Goal: Task Accomplishment & Management: Manage account settings

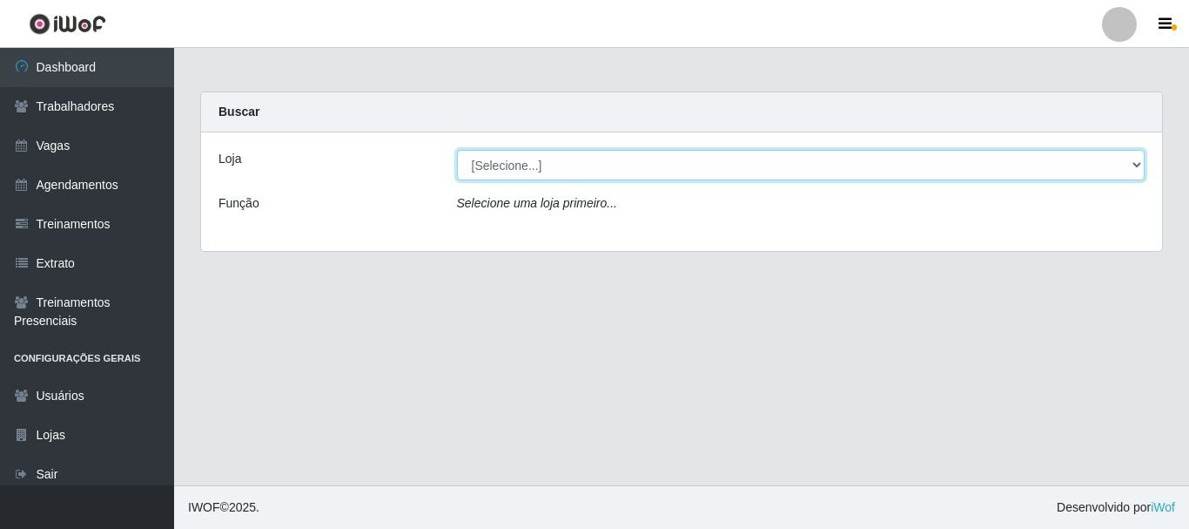
click at [516, 174] on select "[Selecione...] CasaTudo - Mangabeira Casatudo BR" at bounding box center [801, 165] width 689 height 30
select select "197"
click at [457, 150] on select "[Selecione...] CasaTudo - Mangabeira Casatudo BR" at bounding box center [801, 165] width 689 height 30
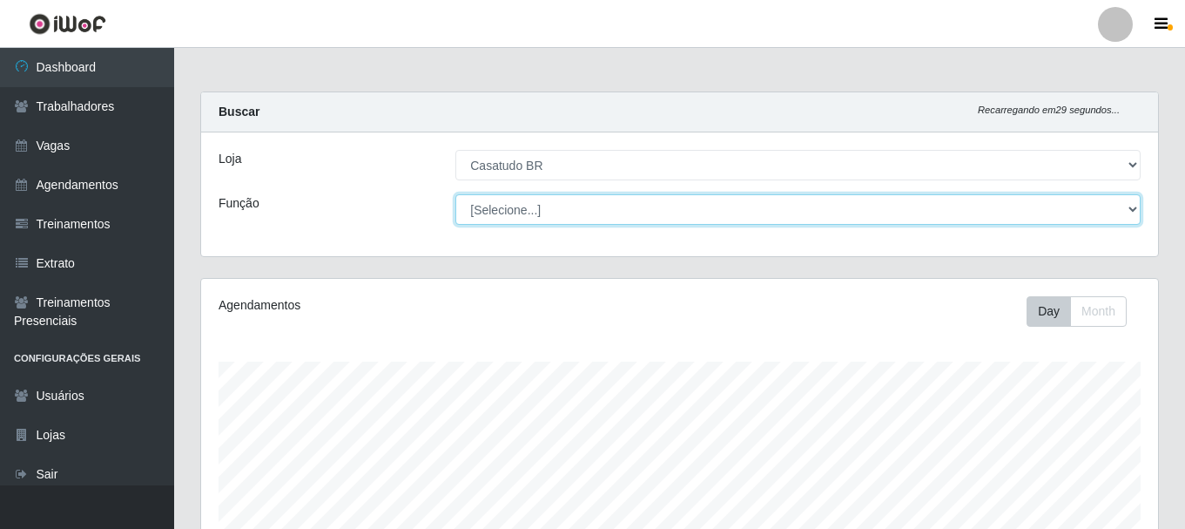
scroll to position [361, 957]
click at [482, 210] on select "[Selecione...] Auxiliar de Estoque Auxiliar de Estoque + Auxiliar de Estoque ++…" at bounding box center [797, 209] width 685 height 30
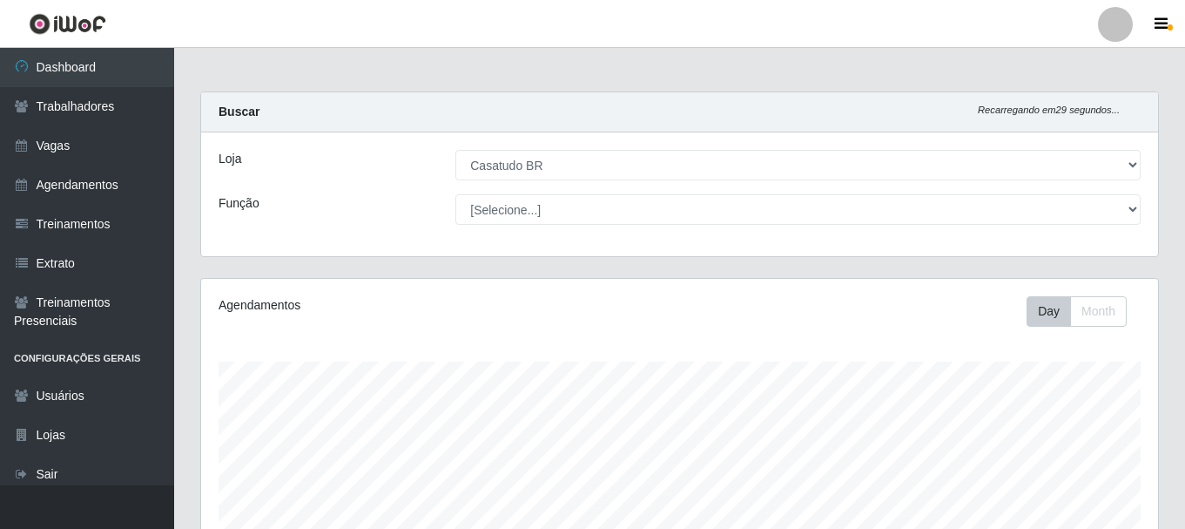
drag, startPoint x: 373, startPoint y: 185, endPoint x: 333, endPoint y: 179, distance: 40.4
click at [372, 185] on div "Loja [Selecione...] CasaTudo - Mangabeira Casatudo BR Função [Selecione...] Aux…" at bounding box center [679, 194] width 957 height 124
click at [91, 227] on link "Treinamentos" at bounding box center [87, 224] width 174 height 39
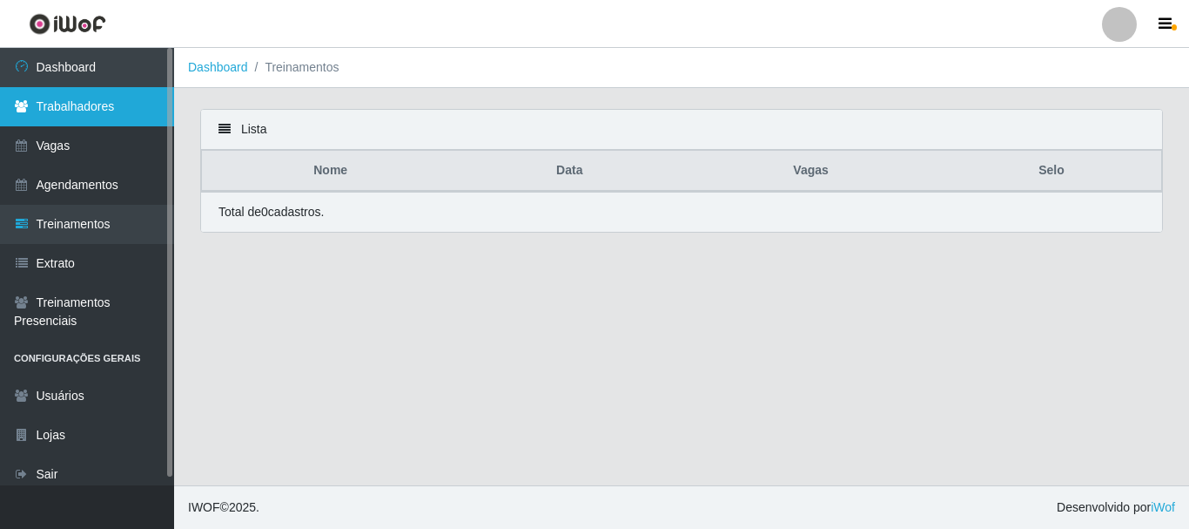
click at [35, 102] on link "Trabalhadores" at bounding box center [87, 106] width 174 height 39
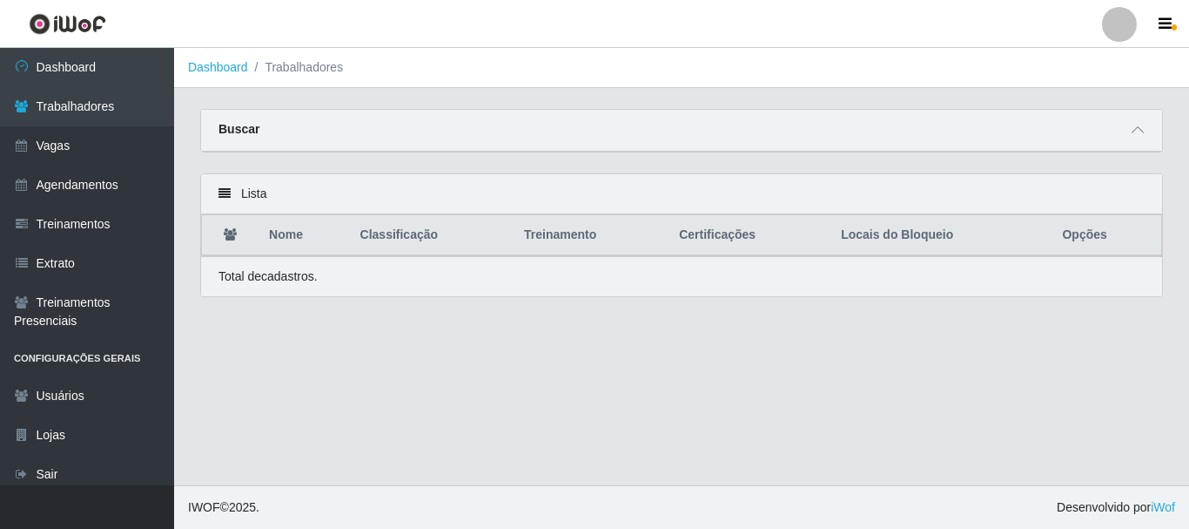
click at [392, 145] on div "Buscar" at bounding box center [681, 131] width 961 height 42
drag, startPoint x: 275, startPoint y: 133, endPoint x: 245, endPoint y: 132, distance: 30.5
click at [273, 133] on div "Buscar" at bounding box center [681, 131] width 961 height 42
click at [1144, 125] on span at bounding box center [1138, 130] width 21 height 20
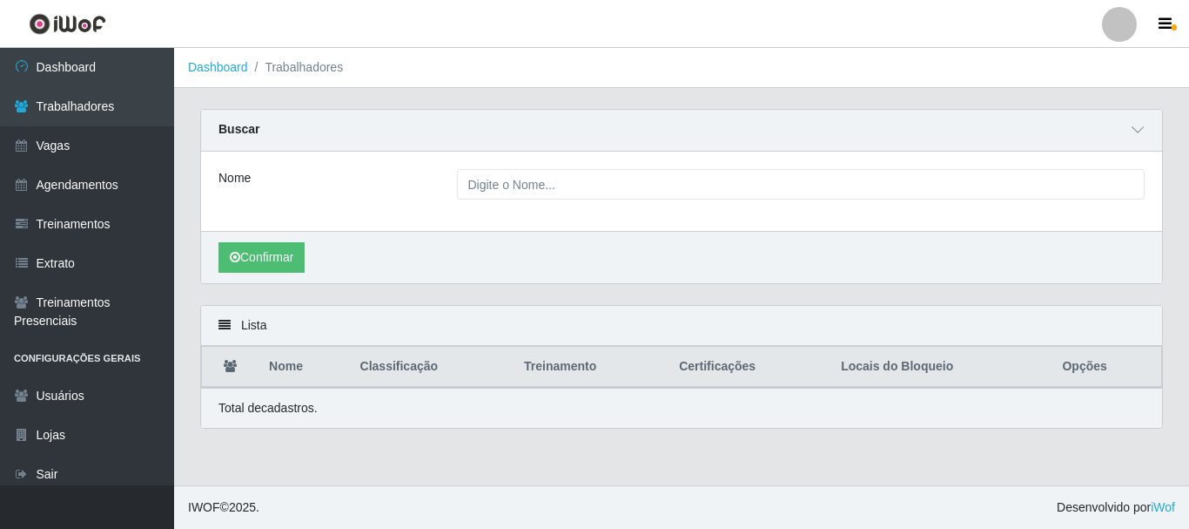
drag, startPoint x: 481, startPoint y: 169, endPoint x: 497, endPoint y: 176, distance: 17.9
click at [481, 170] on div "Nome" at bounding box center [681, 190] width 961 height 79
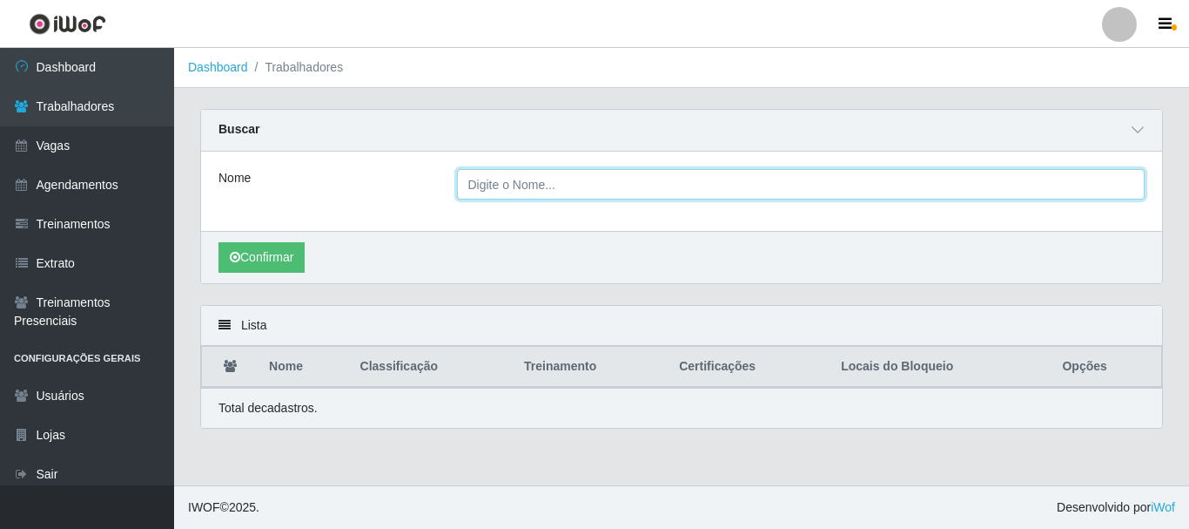
click at [499, 176] on input "Nome" at bounding box center [801, 184] width 689 height 30
type input "leydson"
click at [219, 242] on button "Confirmar" at bounding box center [262, 257] width 86 height 30
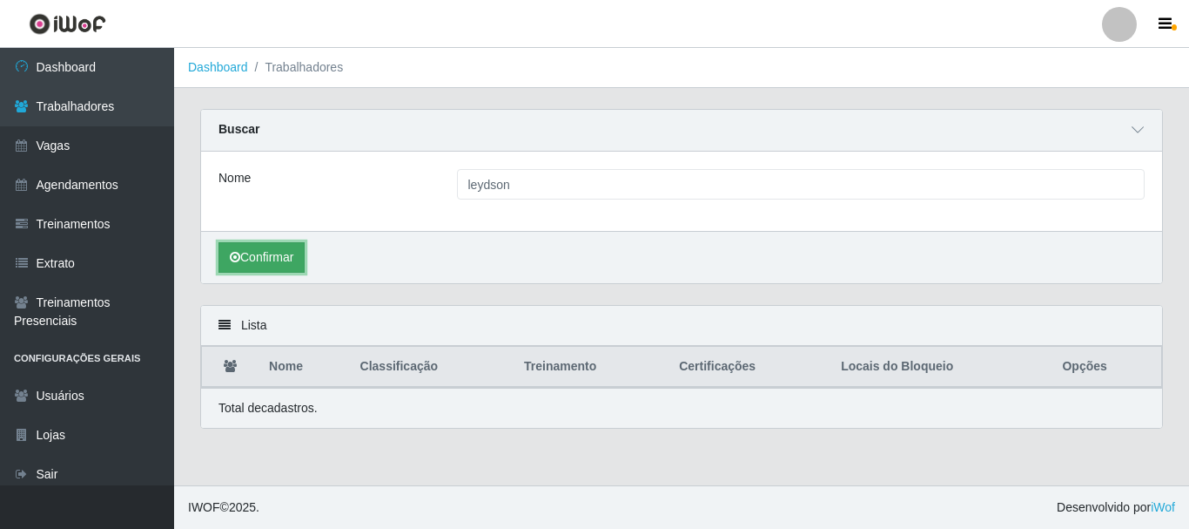
click at [283, 251] on button "Confirmar" at bounding box center [262, 257] width 86 height 30
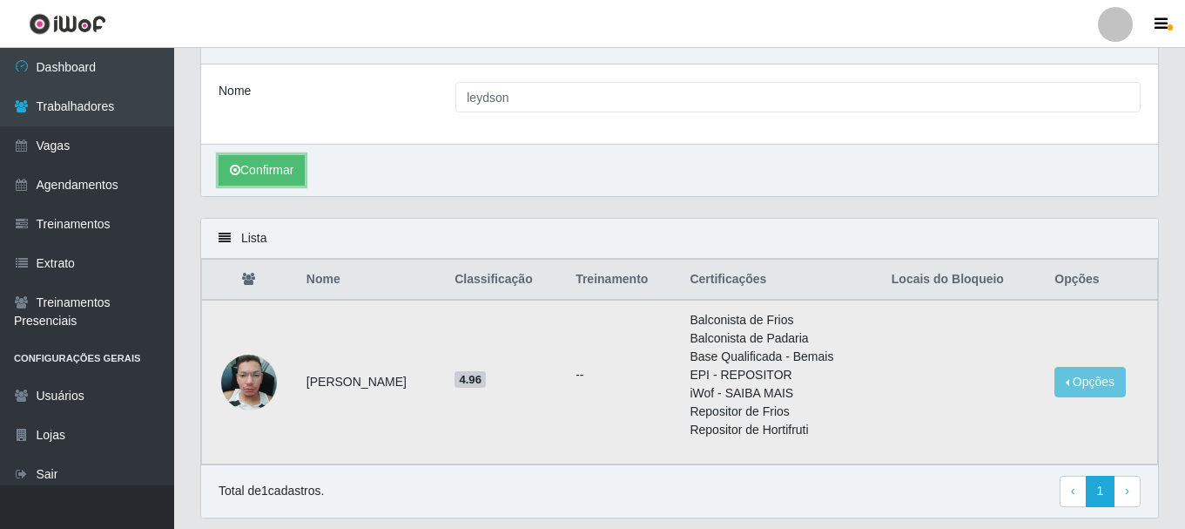
scroll to position [142, 0]
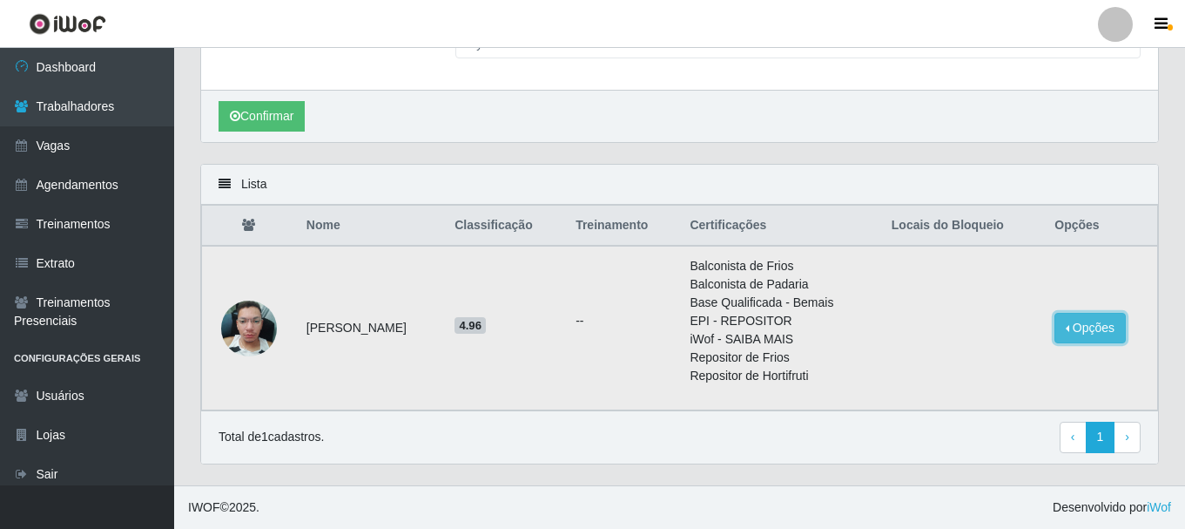
click at [1097, 337] on button "Opções" at bounding box center [1089, 328] width 71 height 30
click at [986, 371] on button "Bloquear - Loja" at bounding box center [982, 368] width 140 height 36
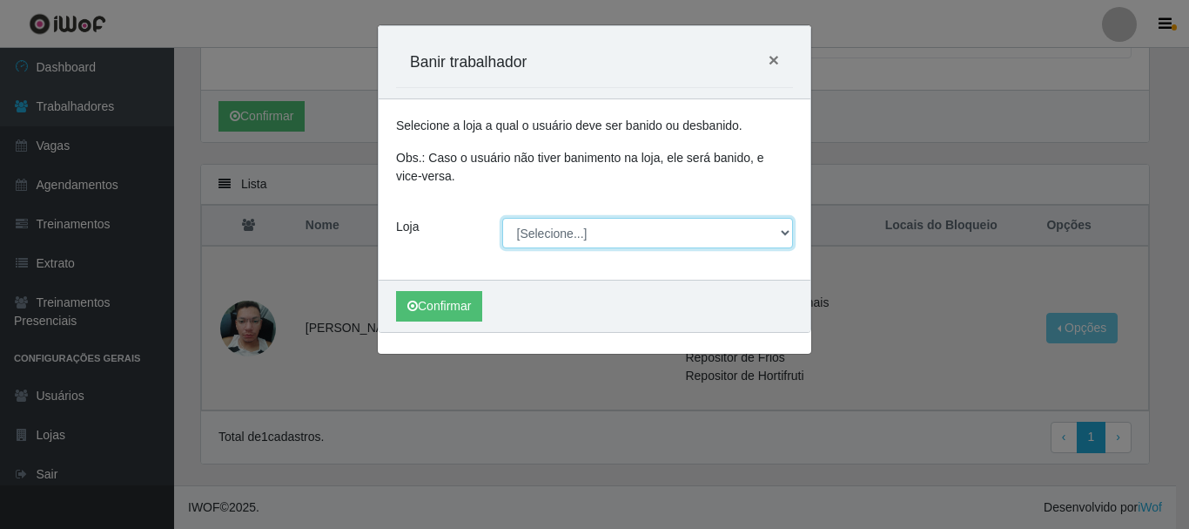
click at [558, 237] on select "[Selecione...] CasaTudo - Mangabeira Casatudo BR" at bounding box center [648, 233] width 292 height 30
select select "197"
click at [502, 218] on select "[Selecione...] CasaTudo - Mangabeira Casatudo BR" at bounding box center [648, 233] width 292 height 30
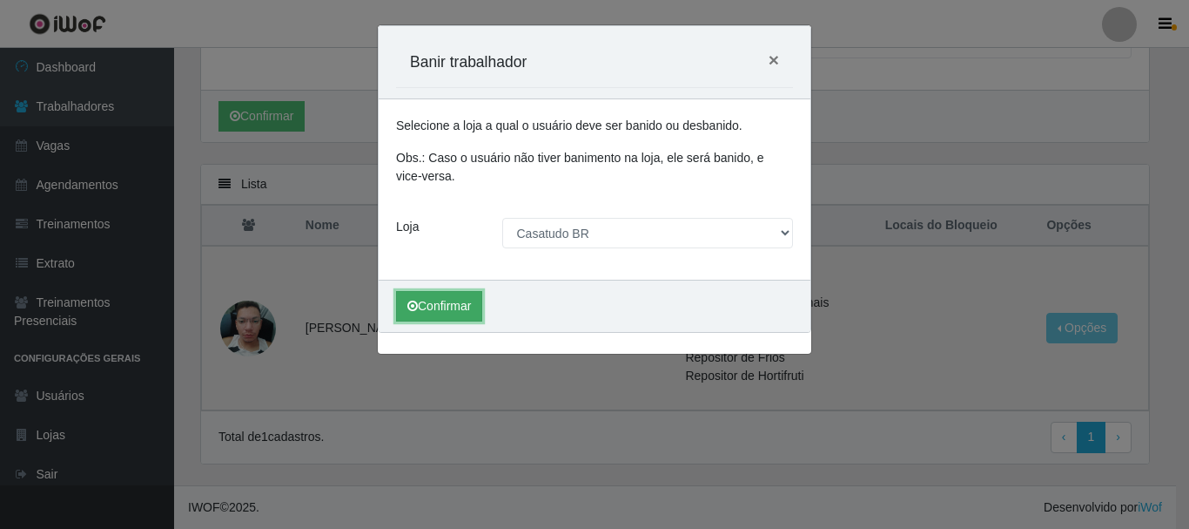
click at [464, 309] on button "Confirmar" at bounding box center [439, 306] width 86 height 30
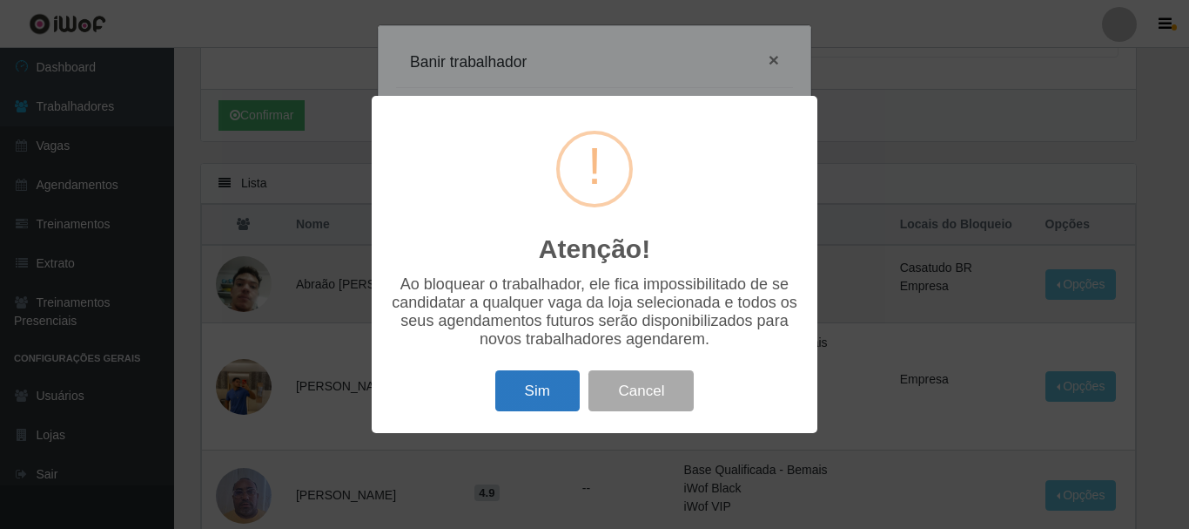
click at [544, 389] on button "Sim" at bounding box center [537, 390] width 84 height 41
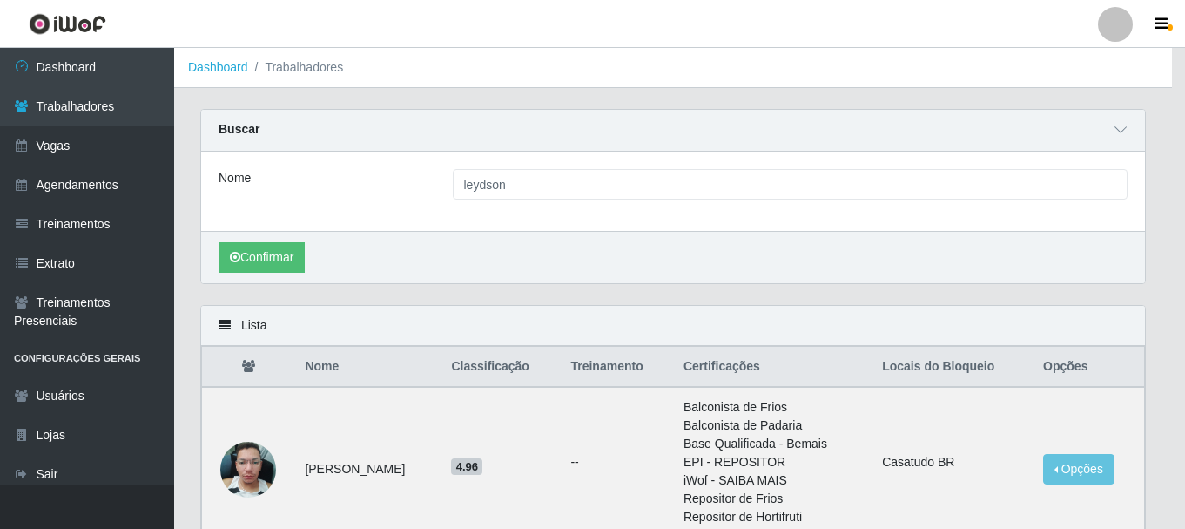
scroll to position [87, 0]
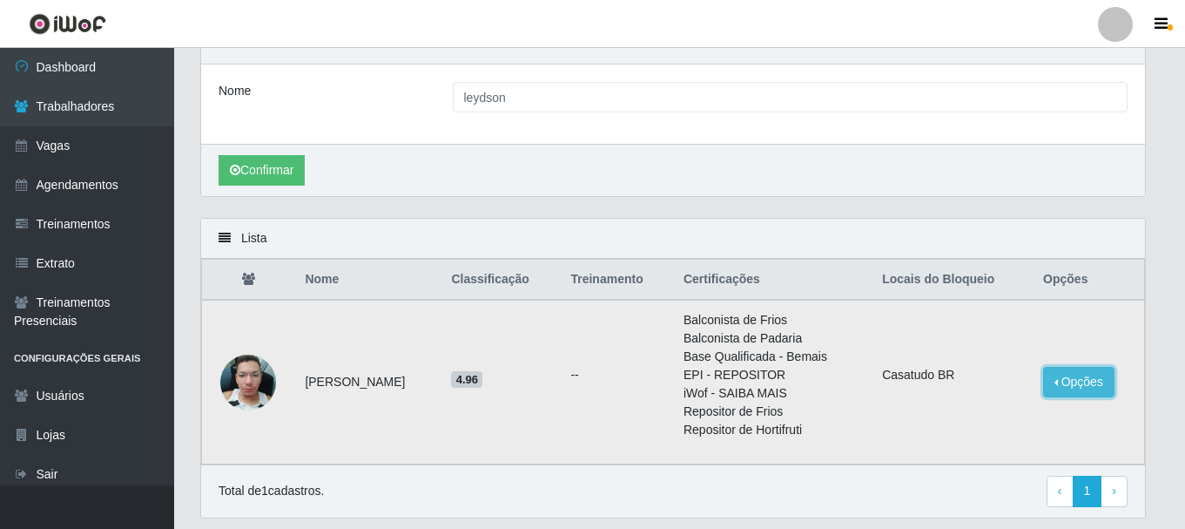
click at [1093, 383] on button "Opções" at bounding box center [1078, 382] width 71 height 30
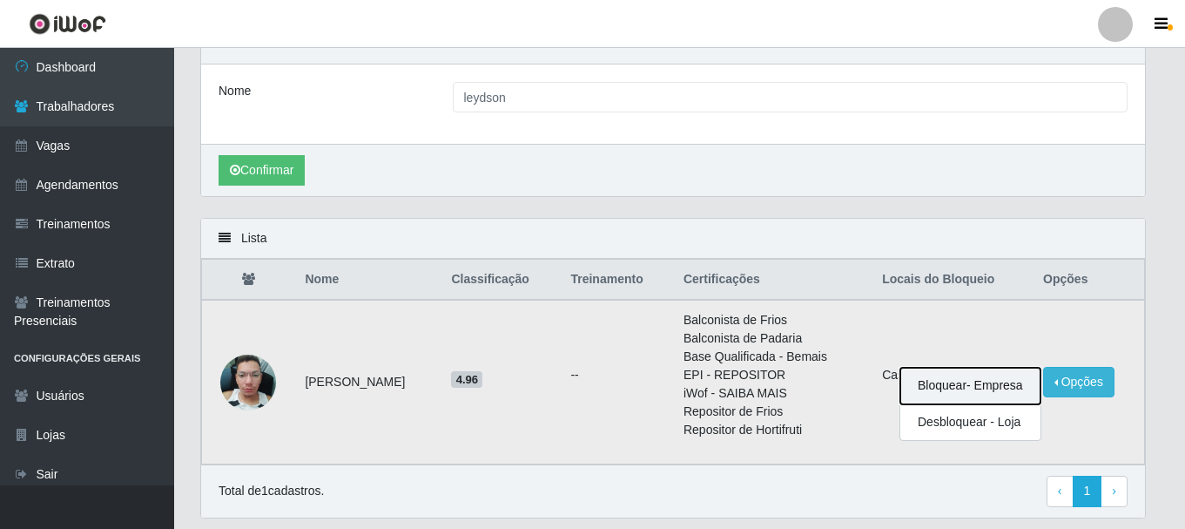
click at [1027, 380] on button "Bloquear - Empresa" at bounding box center [970, 385] width 140 height 37
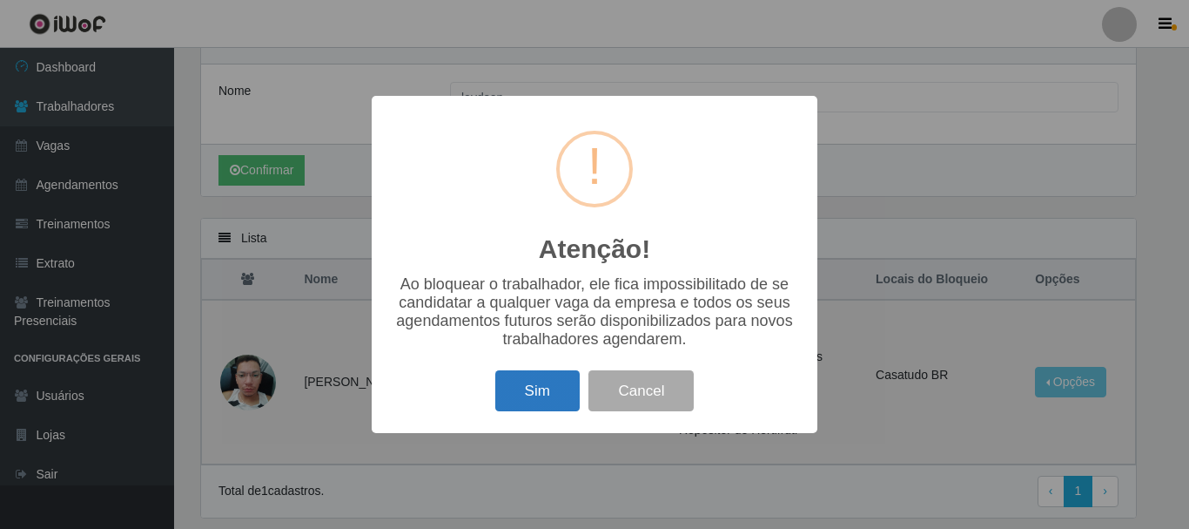
click at [530, 382] on button "Sim" at bounding box center [537, 390] width 84 height 41
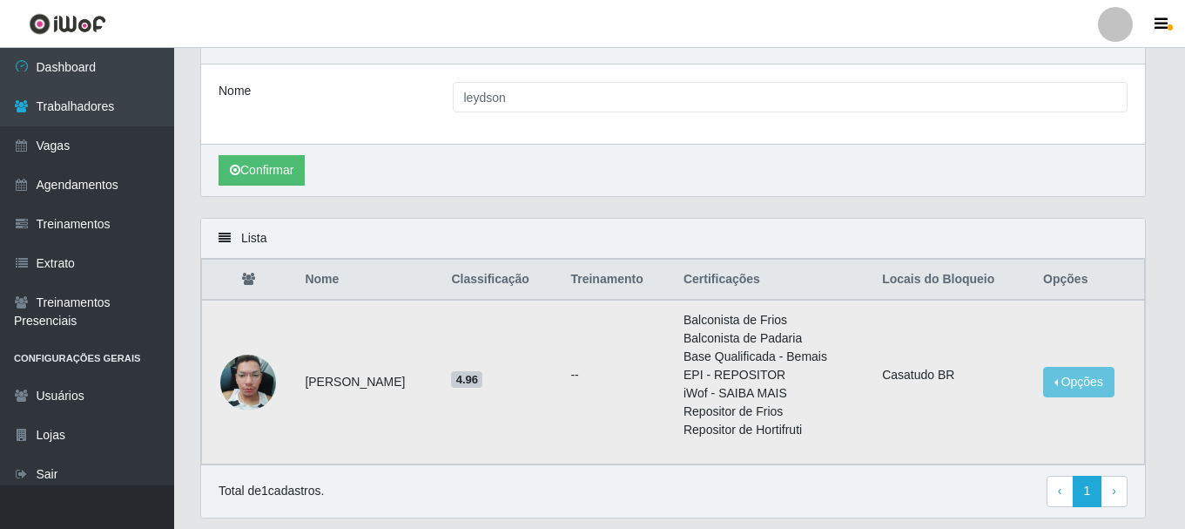
scroll to position [0, 0]
